Goal: Check status: Check status

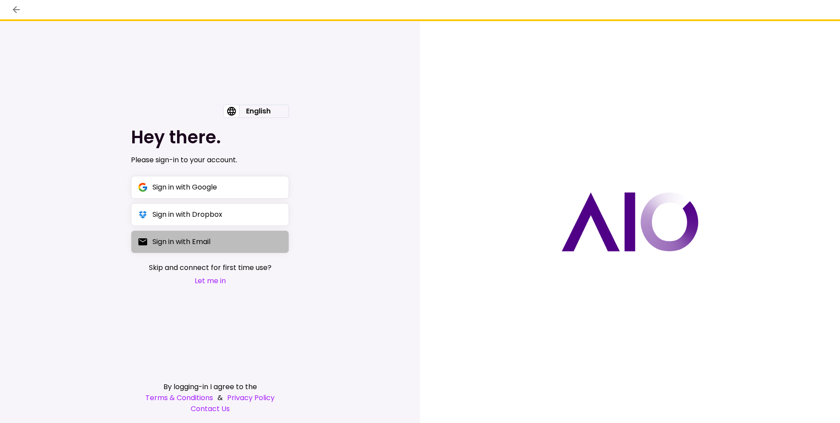
click at [199, 240] on div "Sign in with Email" at bounding box center [181, 241] width 58 height 11
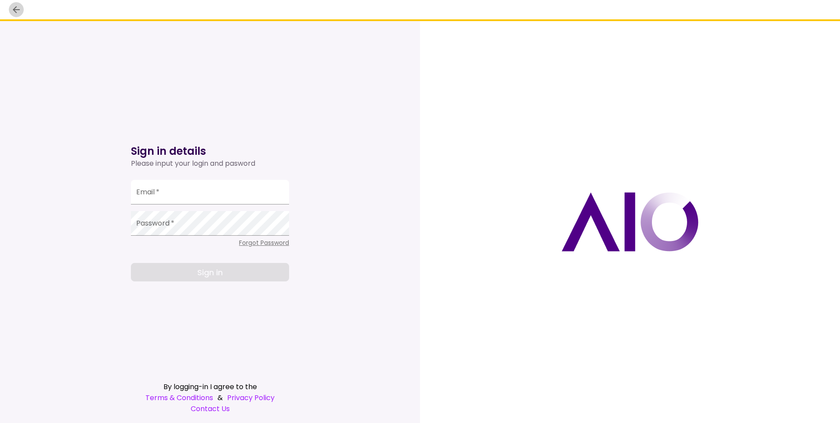
click at [14, 10] on icon "back" at bounding box center [16, 9] width 7 height 7
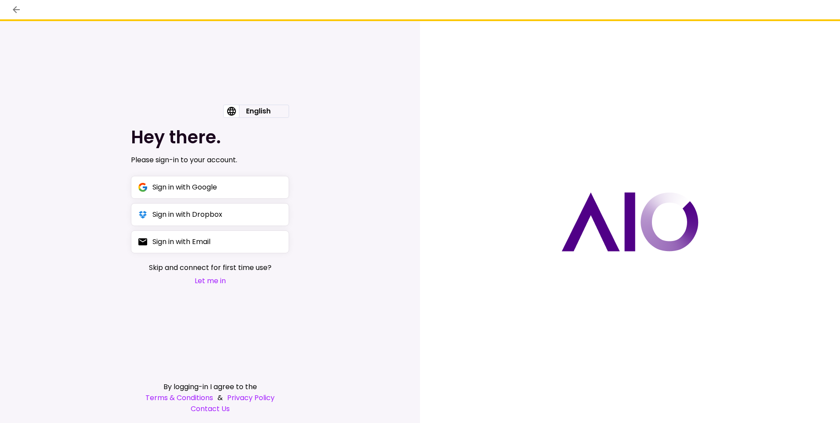
click at [206, 281] on button "Let me in" at bounding box center [210, 280] width 123 height 11
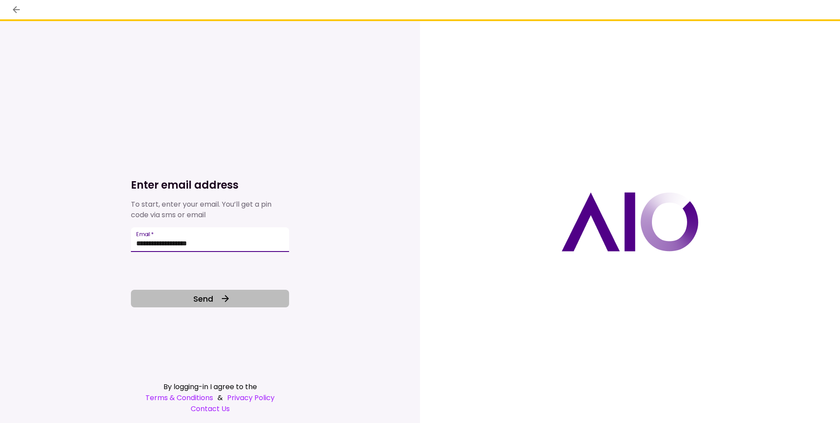
type input "**********"
click at [255, 297] on button "Send" at bounding box center [210, 298] width 158 height 18
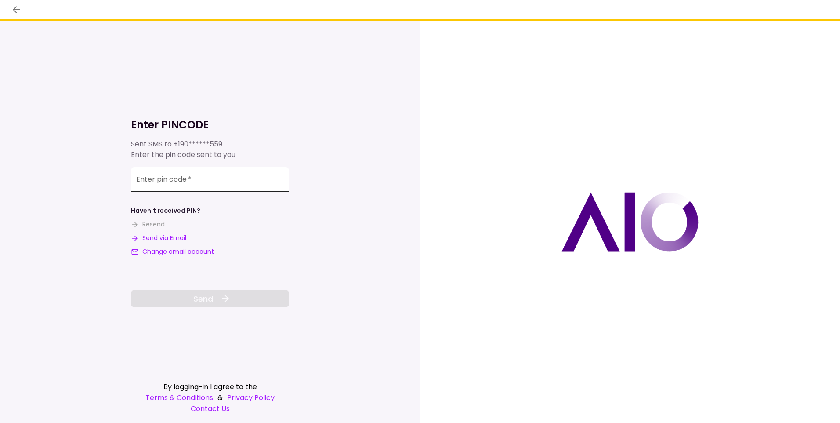
click at [184, 181] on input "**********" at bounding box center [210, 179] width 158 height 25
type input "******"
click at [199, 294] on span "Send" at bounding box center [203, 299] width 20 height 12
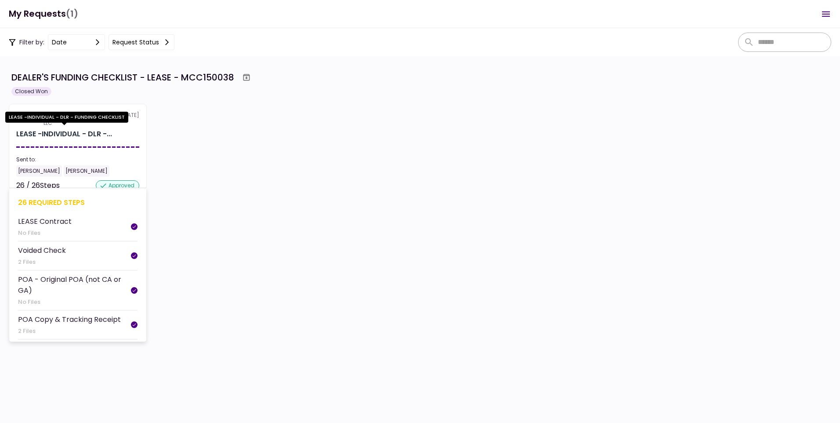
click at [85, 138] on div "LEASE -INDIVIDUAL - DLR -..." at bounding box center [64, 134] width 96 height 11
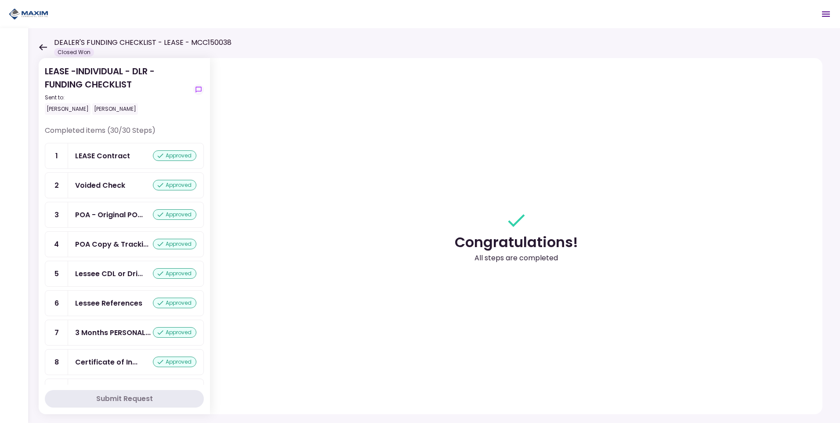
click at [45, 44] on icon at bounding box center [43, 47] width 8 height 7
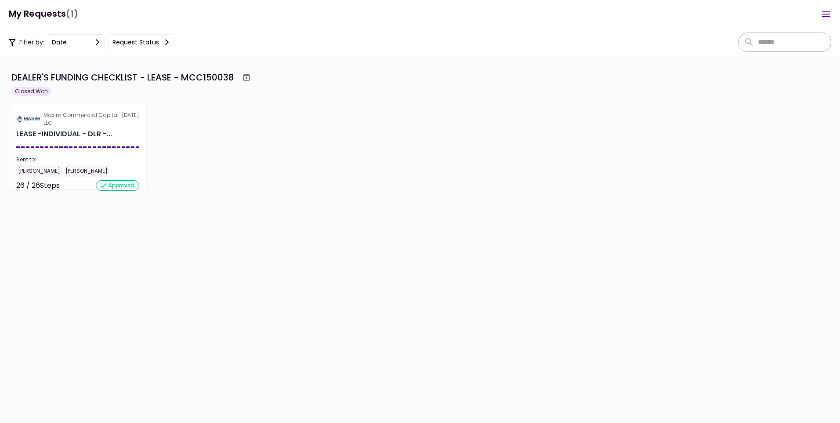
click at [827, 14] on icon "Open menu" at bounding box center [826, 13] width 8 height 5
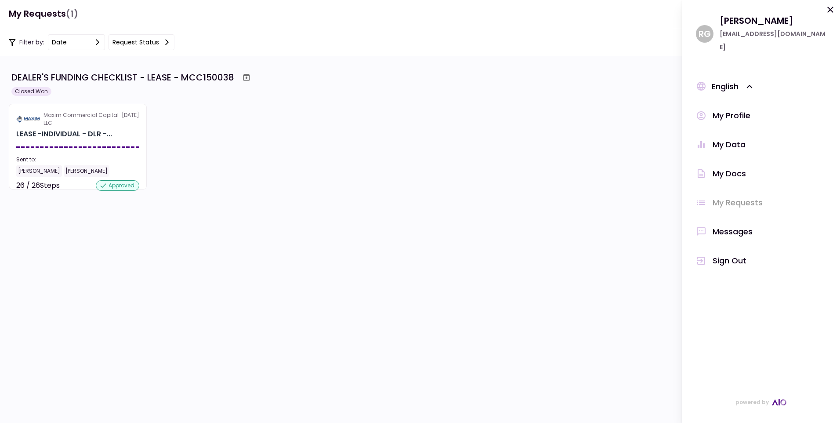
click at [66, 39] on div "date" at bounding box center [59, 42] width 15 height 10
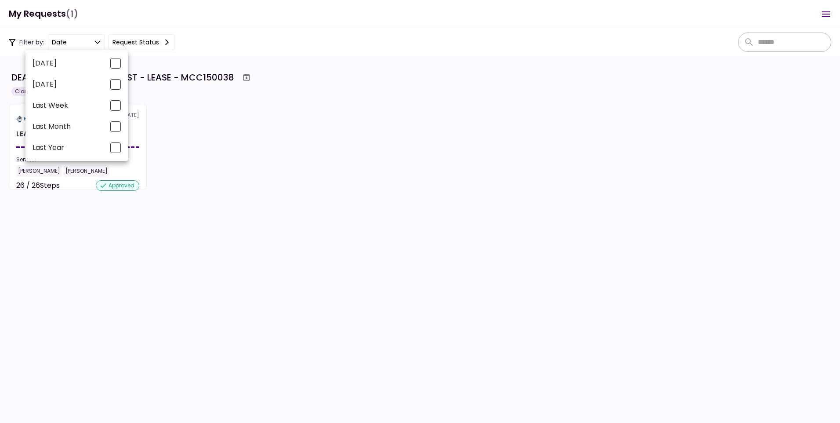
click at [148, 41] on div at bounding box center [420, 211] width 840 height 423
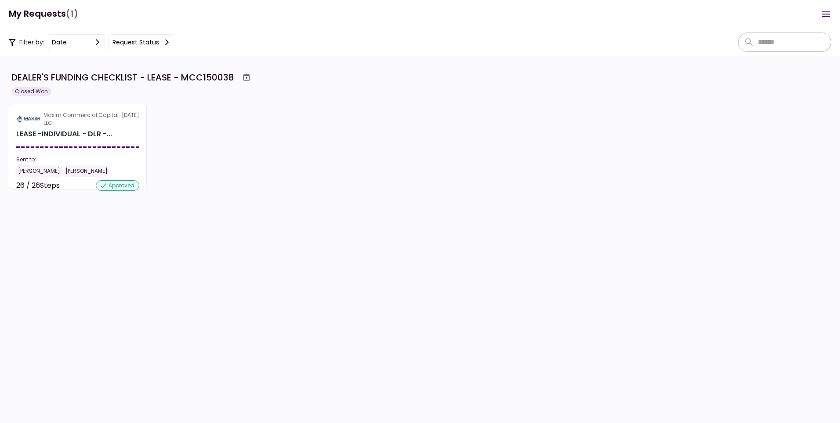
click at [164, 40] on icon at bounding box center [166, 42] width 7 height 7
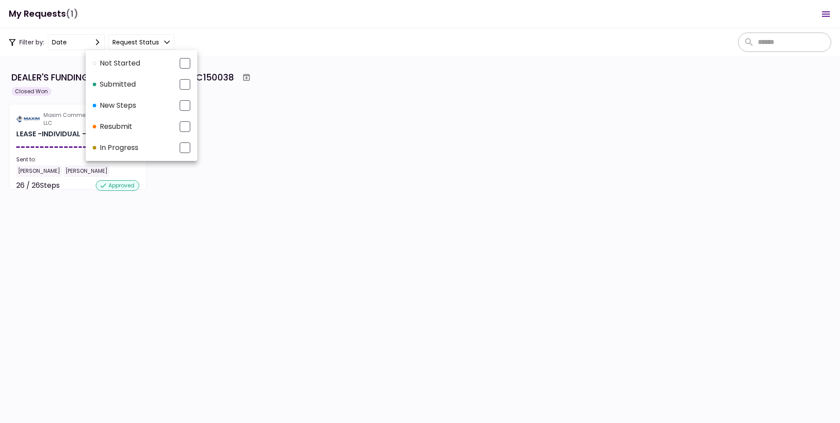
click at [183, 59] on div at bounding box center [185, 63] width 11 height 11
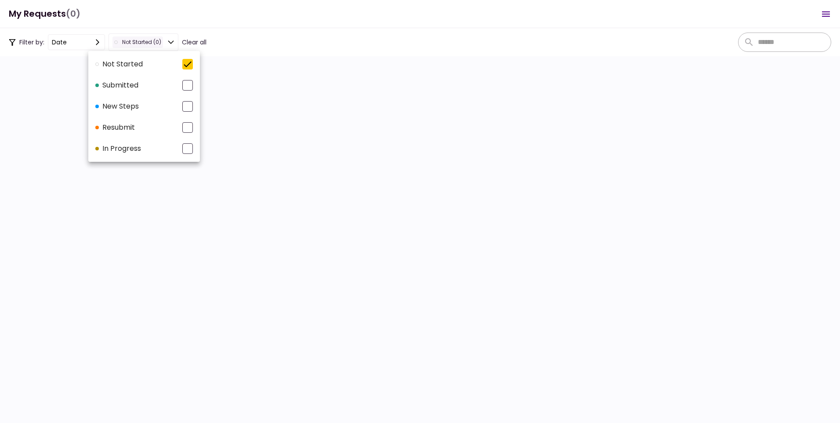
click at [190, 62] on icon at bounding box center [187, 64] width 11 height 11
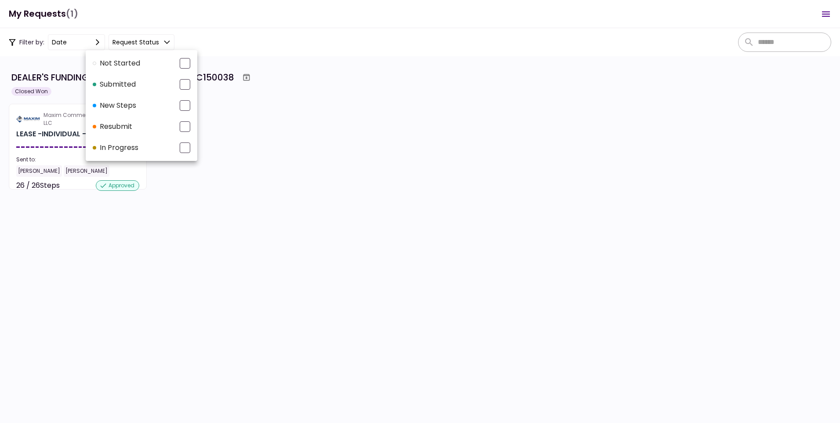
click at [308, 21] on div at bounding box center [420, 211] width 840 height 423
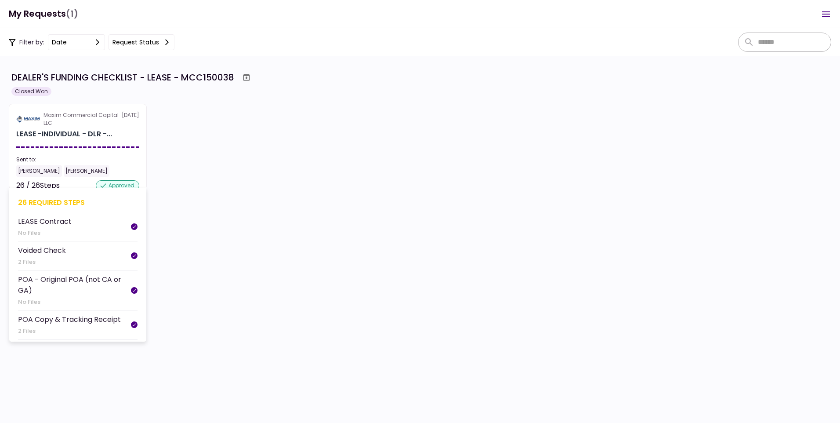
click at [90, 162] on div "Sent to:" at bounding box center [77, 159] width 123 height 8
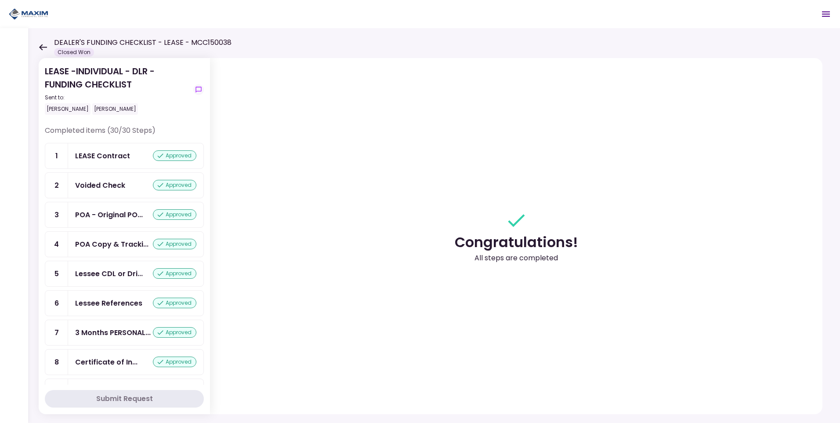
click at [169, 157] on div "approved" at bounding box center [174, 155] width 43 height 11
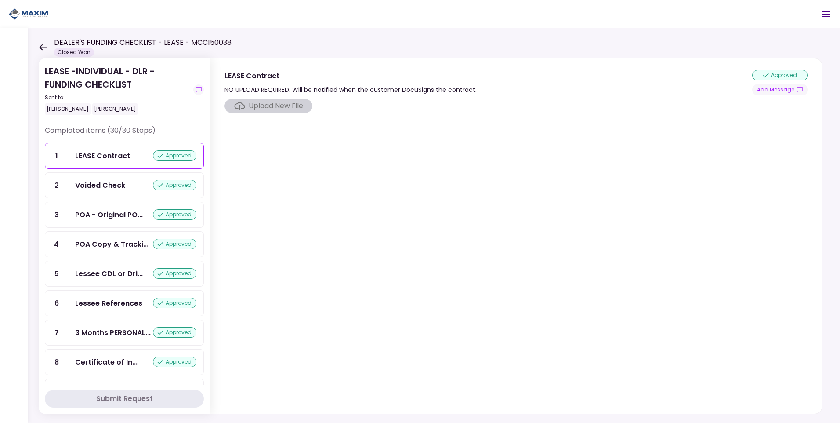
click at [109, 182] on div "Voided Check" at bounding box center [100, 185] width 50 height 11
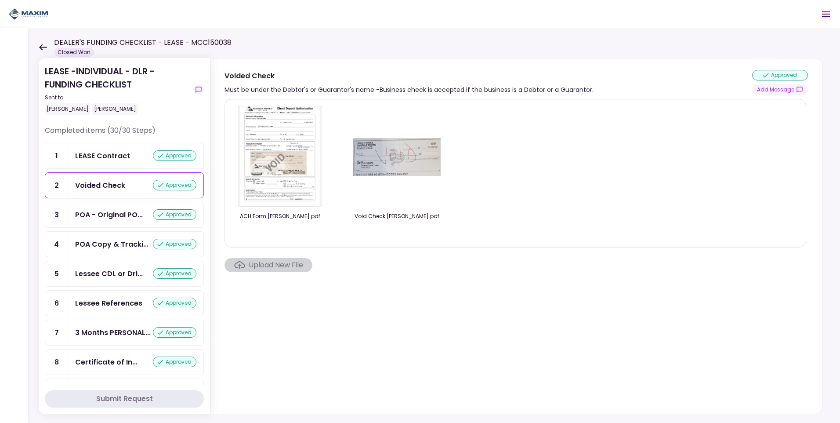
click at [40, 50] on icon at bounding box center [43, 47] width 8 height 7
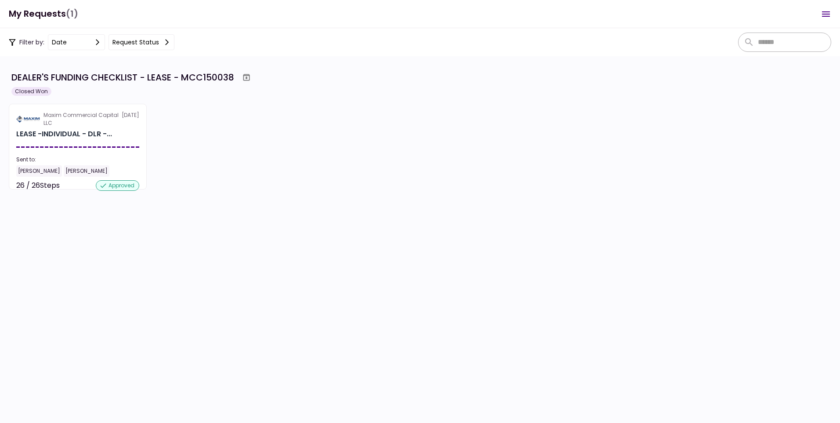
click at [43, 11] on h1 "My Requests (1)" at bounding box center [43, 14] width 69 height 18
click at [39, 38] on div "Filter by: date Request status" at bounding box center [92, 42] width 166 height 16
click at [146, 39] on button "Request status" at bounding box center [141, 42] width 66 height 16
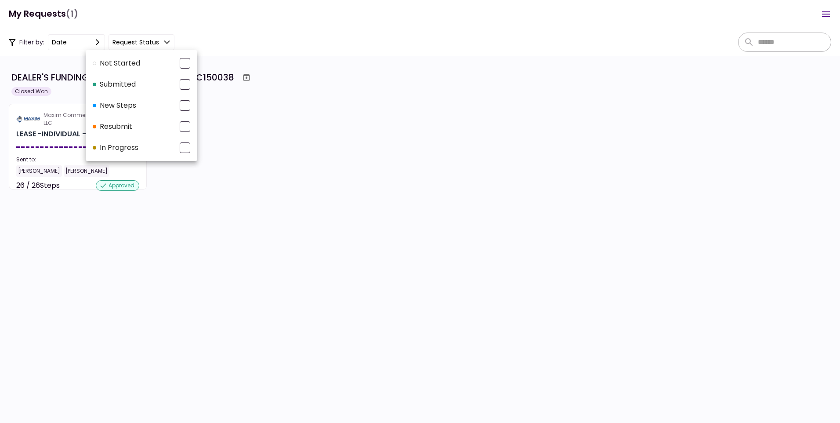
click at [55, 45] on div at bounding box center [420, 211] width 840 height 423
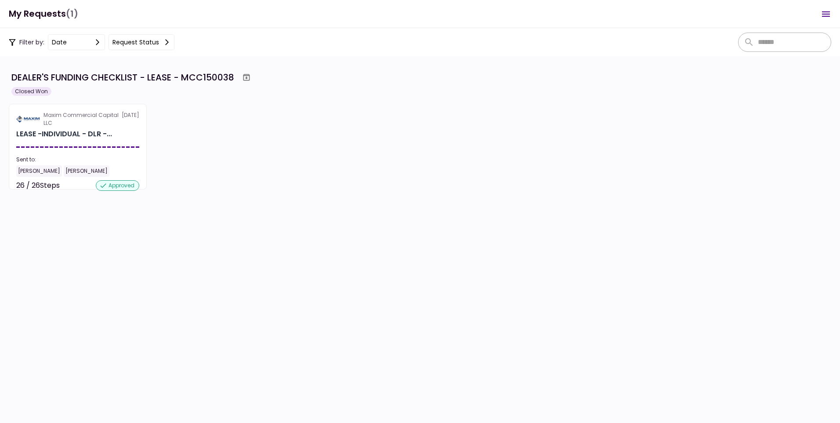
click at [822, 13] on icon "Open menu" at bounding box center [825, 14] width 11 height 11
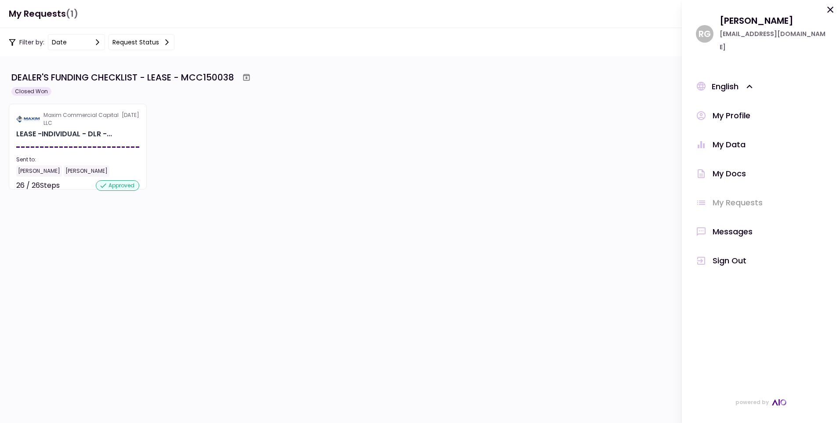
click at [730, 138] on div "My Data" at bounding box center [728, 144] width 33 height 13
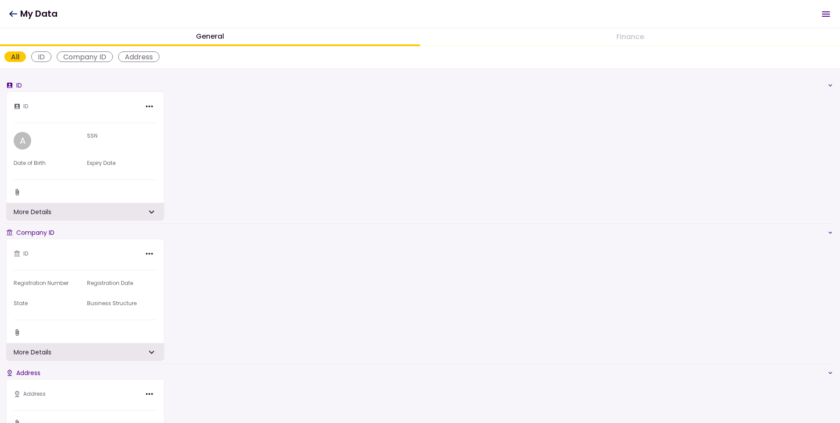
click at [822, 12] on icon "Open menu" at bounding box center [826, 13] width 8 height 5
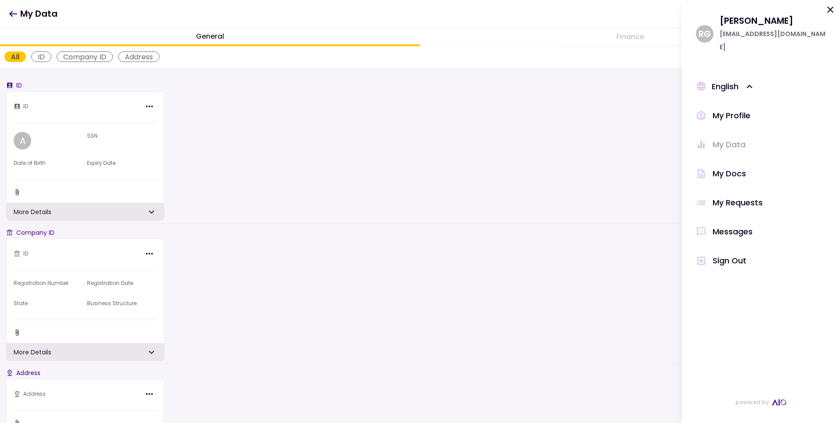
click at [751, 167] on div "My Docs" at bounding box center [761, 173] width 130 height 13
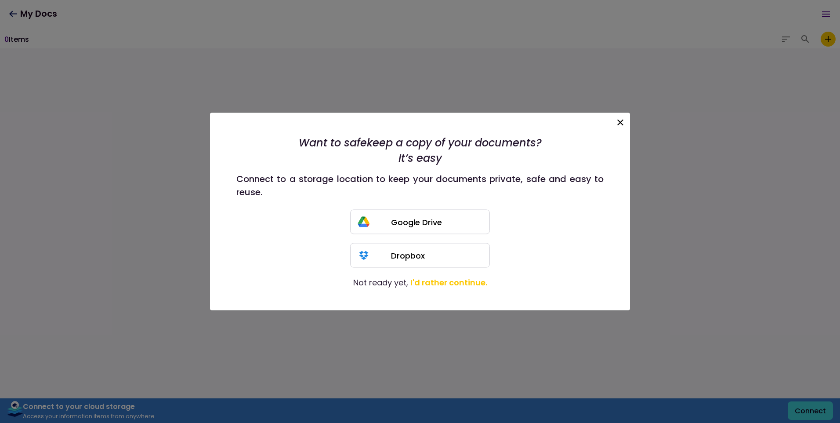
click at [617, 124] on icon at bounding box center [620, 122] width 11 height 11
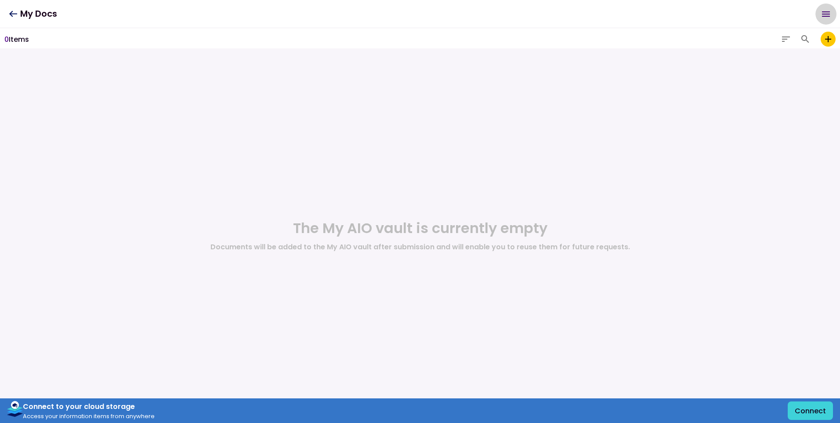
click at [828, 13] on icon "Open menu" at bounding box center [825, 14] width 11 height 11
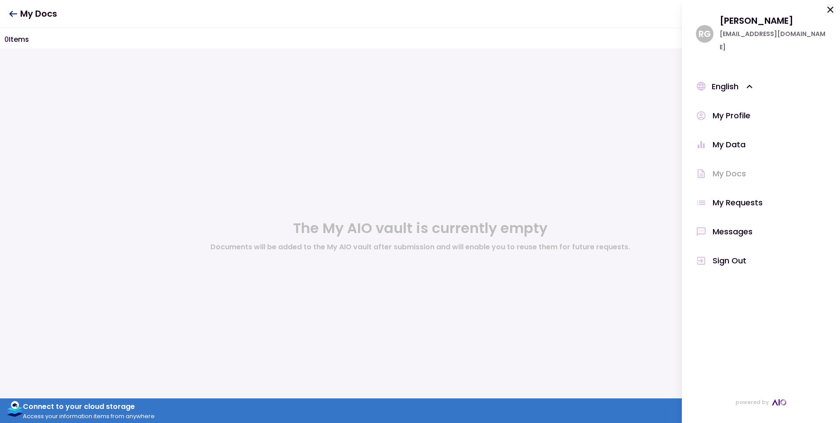
click at [733, 196] on div "My Requests" at bounding box center [737, 202] width 50 height 13
